Goal: Navigation & Orientation: Find specific page/section

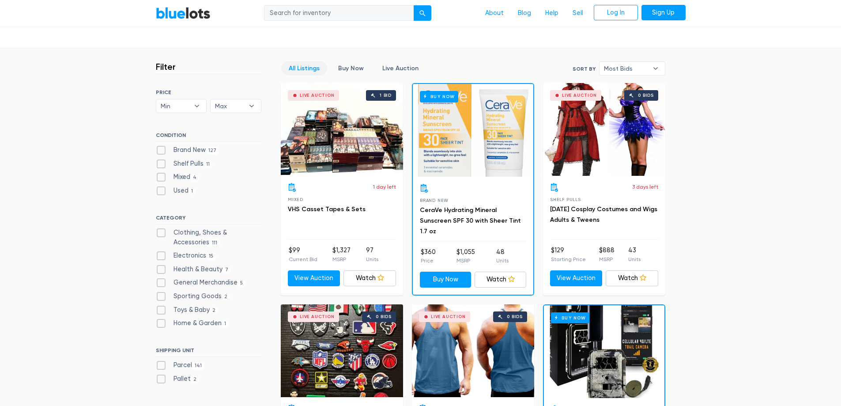
scroll to position [221, 0]
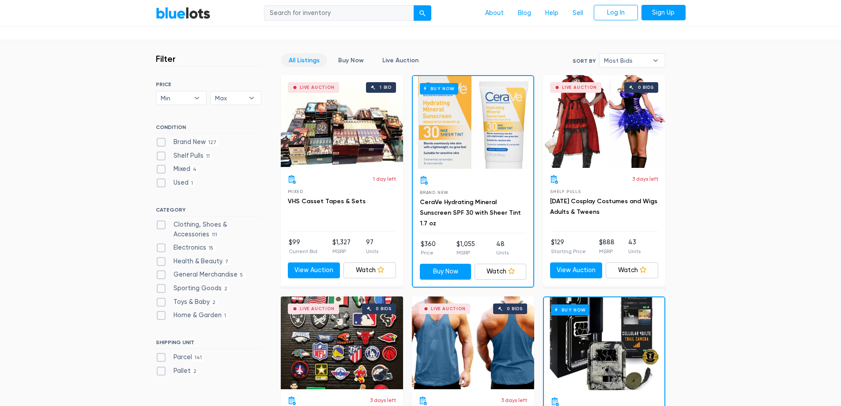
click at [198, 247] on label "Electronics 15" at bounding box center [186, 248] width 60 height 10
click at [162, 247] on input "Electronics 15" at bounding box center [159, 246] width 6 height 6
checkbox input "true"
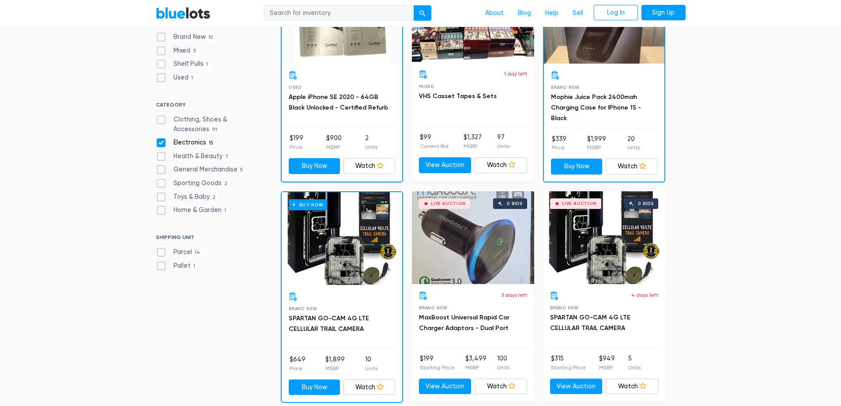
scroll to position [193, 0]
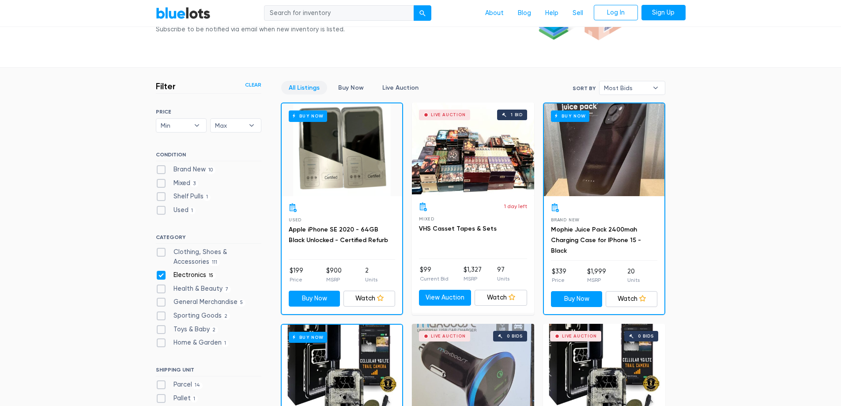
click at [196, 274] on label "Electronics 15" at bounding box center [186, 275] width 60 height 10
click at [162, 274] on input "Electronics 15" at bounding box center [159, 273] width 6 height 6
checkbox input "false"
